Goal: Transaction & Acquisition: Purchase product/service

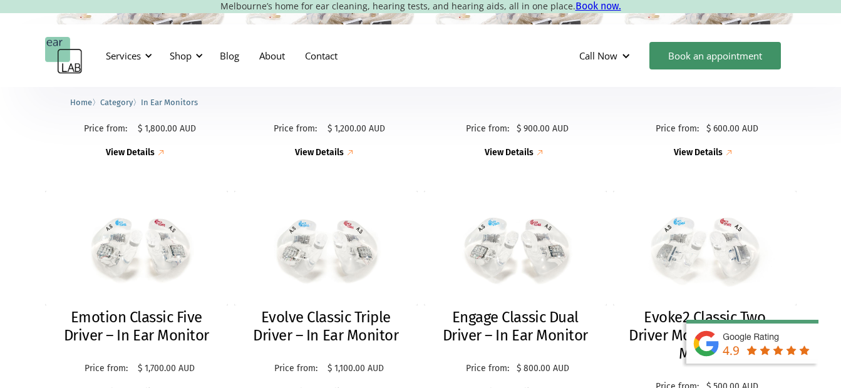
scroll to position [626, 0]
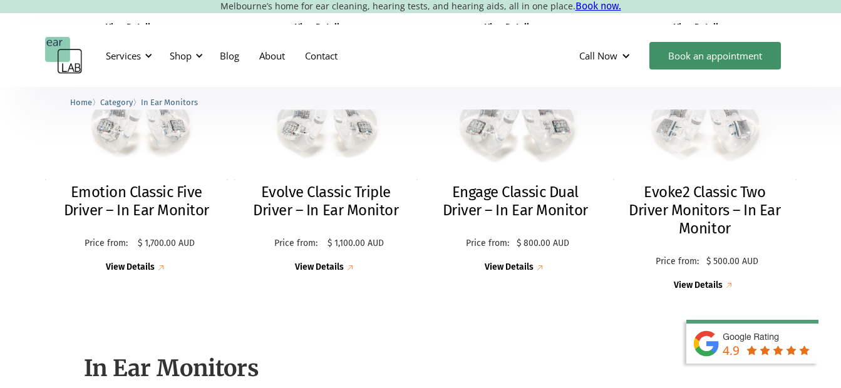
click at [484, 132] on img at bounding box center [515, 123] width 200 height 125
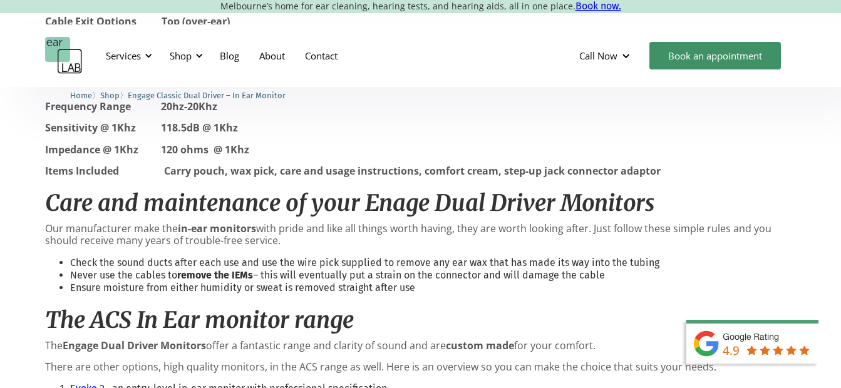
scroll to position [1378, 0]
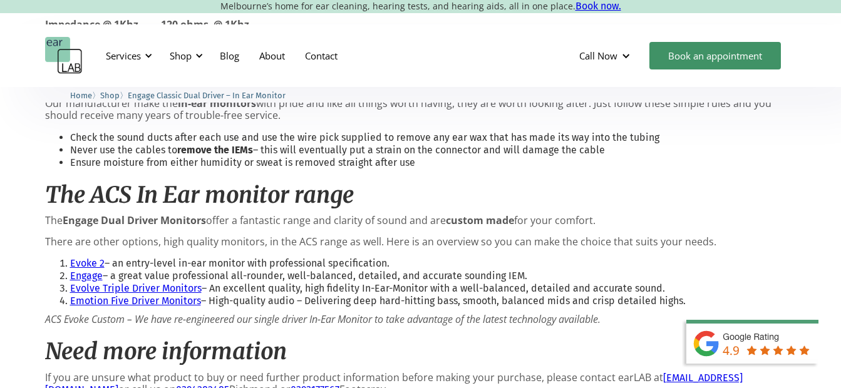
click at [164, 288] on link "Evolve Triple Driver Monitors" at bounding box center [136, 289] width 132 height 12
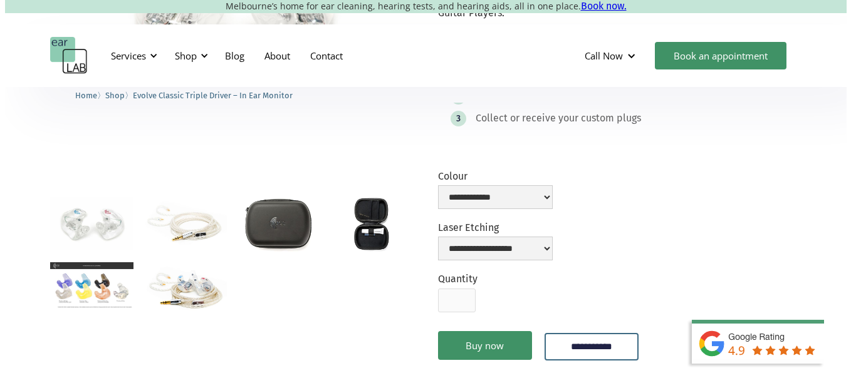
scroll to position [376, 0]
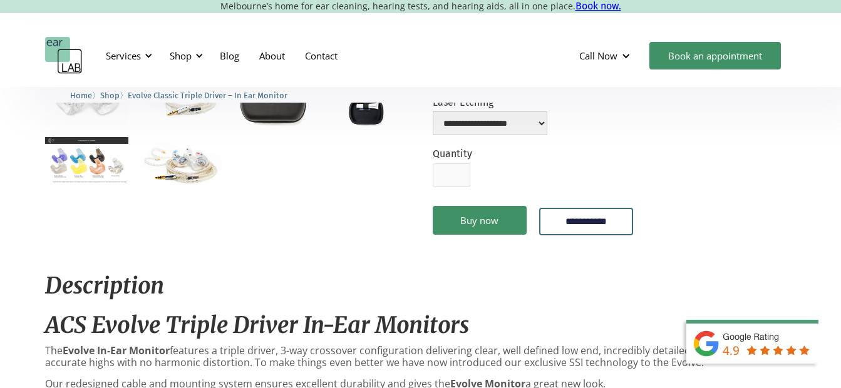
click at [54, 165] on img "open lightbox" at bounding box center [86, 160] width 83 height 46
